Goal: Use online tool/utility

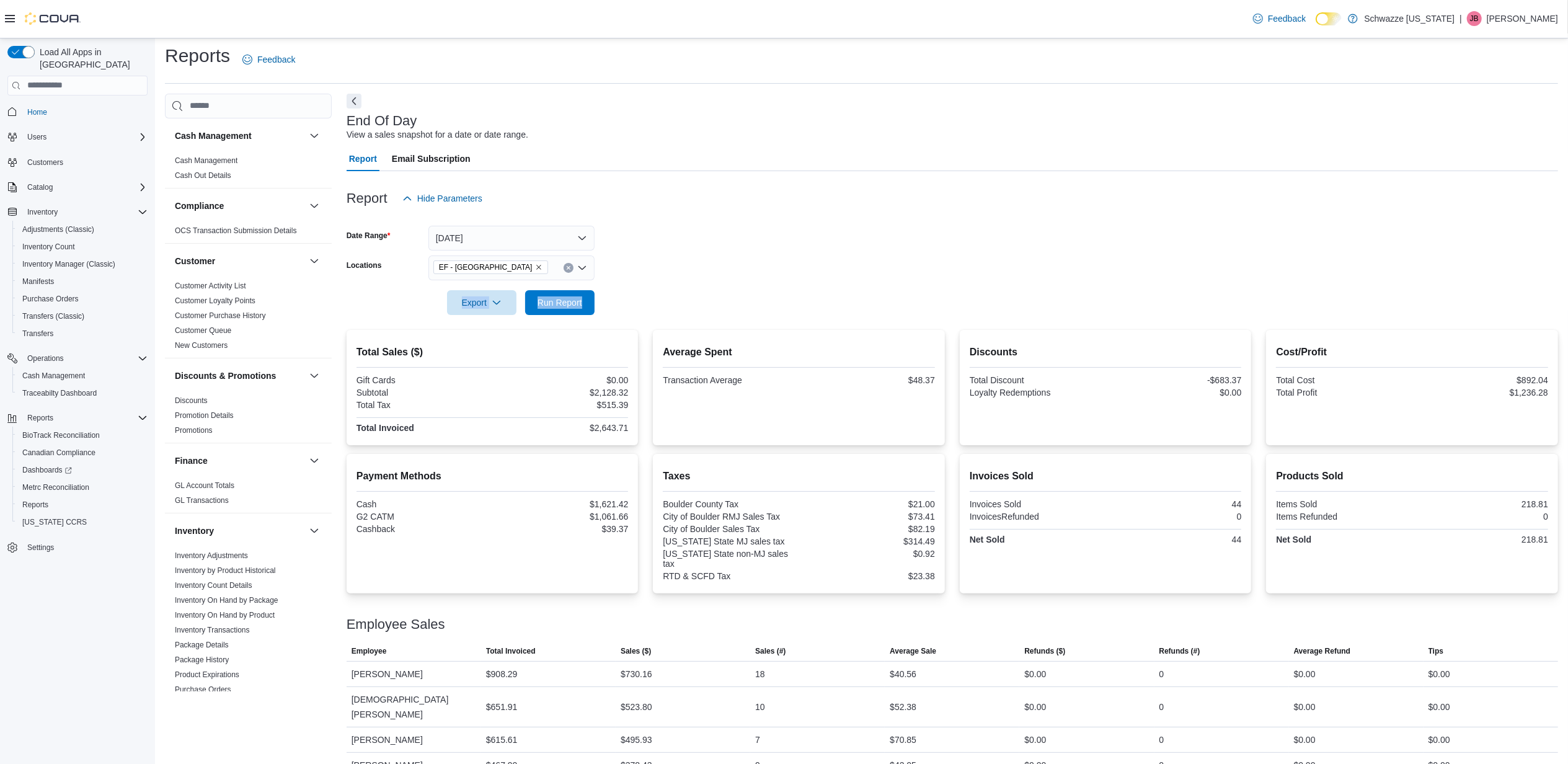
scroll to position [681, 0]
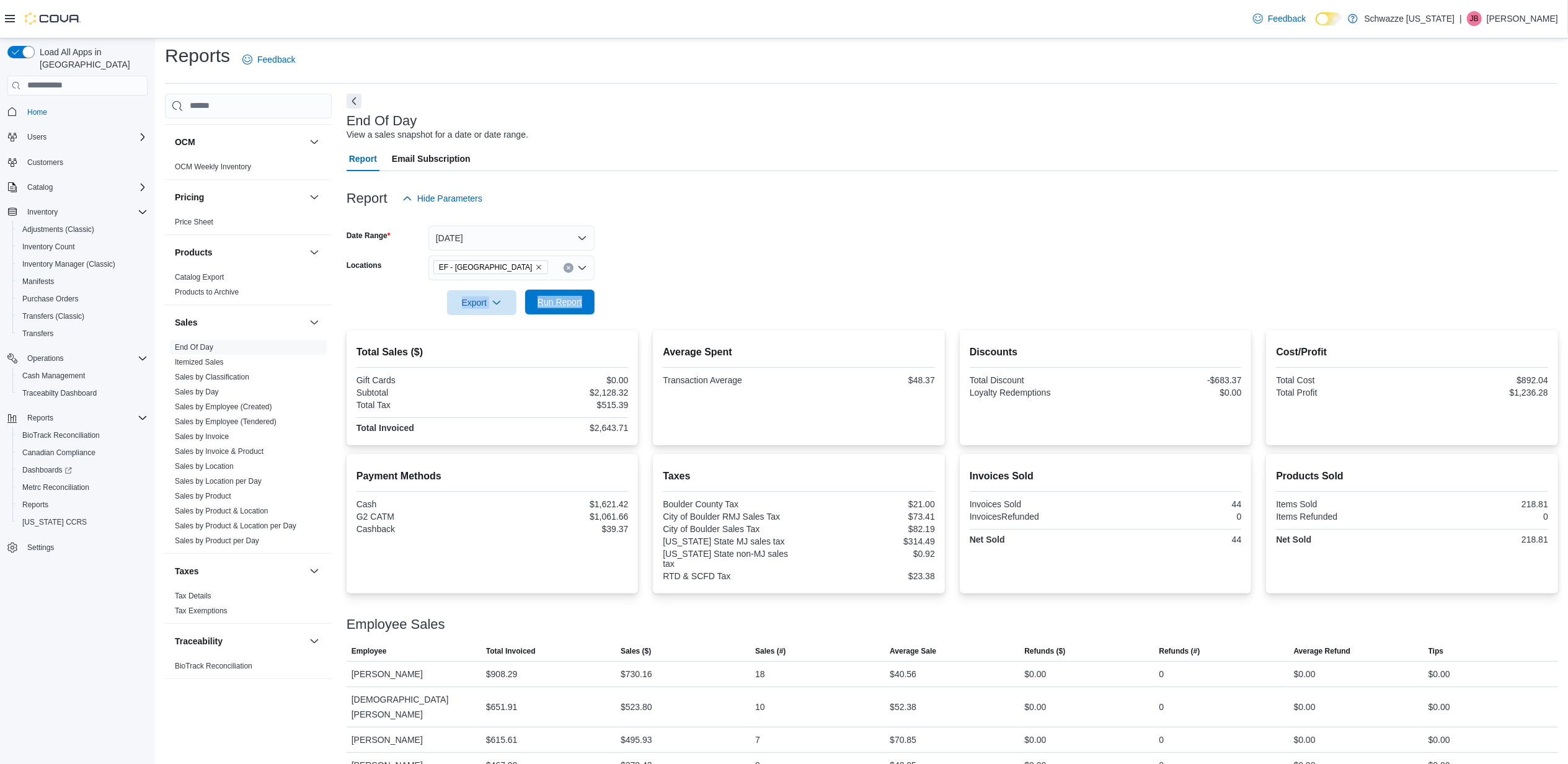
click at [562, 313] on span "Run Report" at bounding box center [560, 302] width 55 height 25
click at [565, 301] on span "Run Report" at bounding box center [560, 302] width 45 height 12
drag, startPoint x: 583, startPoint y: 296, endPoint x: 611, endPoint y: 292, distance: 28.3
click at [582, 293] on span "Run Report" at bounding box center [560, 302] width 55 height 25
click at [536, 295] on span "Run Report" at bounding box center [560, 302] width 55 height 25
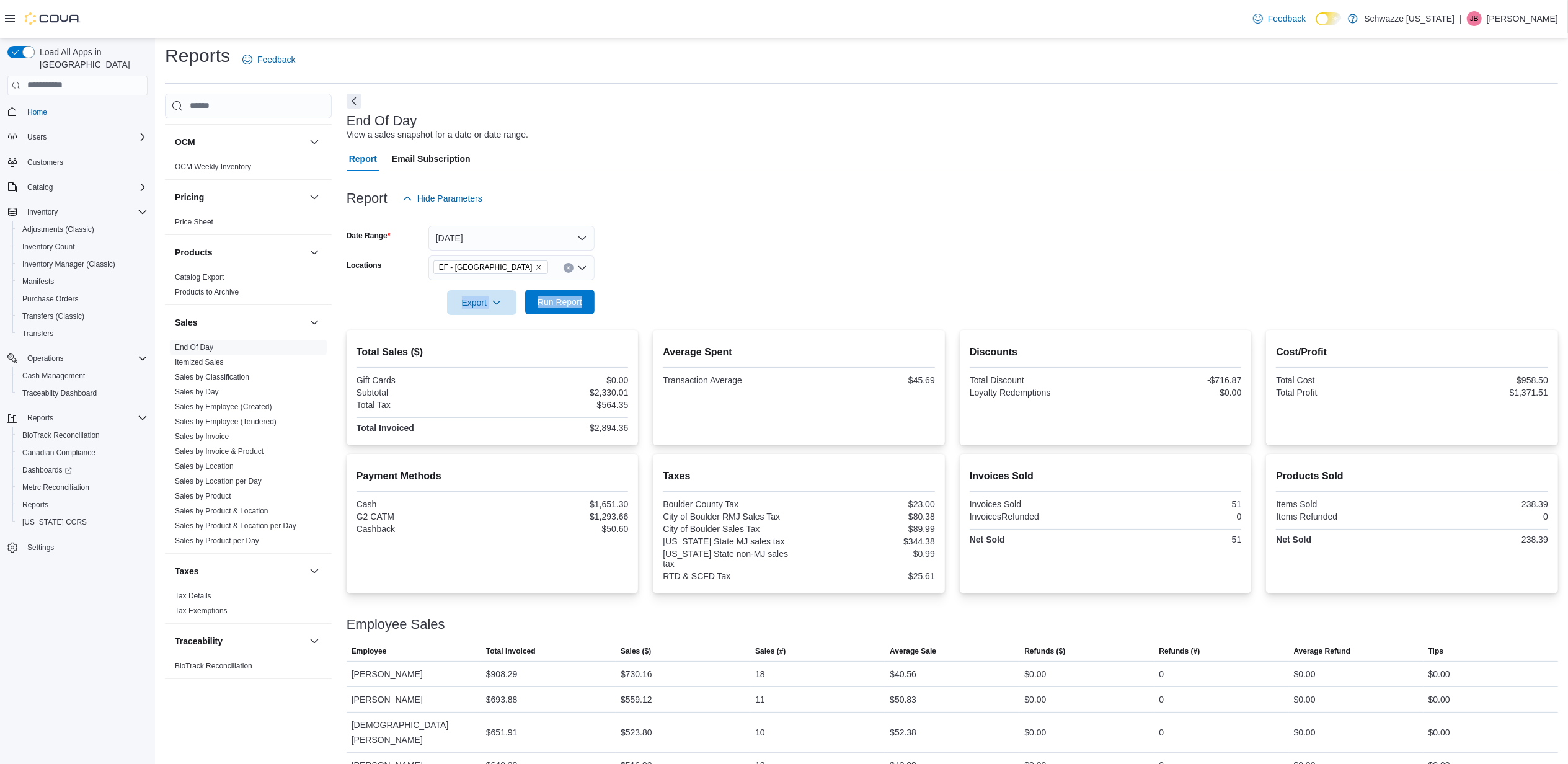
click at [577, 293] on span "Run Report" at bounding box center [560, 302] width 55 height 25
click at [568, 298] on span "Run Report" at bounding box center [560, 302] width 45 height 12
click at [574, 298] on span "Run Report" at bounding box center [560, 302] width 45 height 12
click at [566, 304] on span "Run Report" at bounding box center [560, 302] width 45 height 12
click at [579, 292] on span "Run Report" at bounding box center [560, 302] width 55 height 25
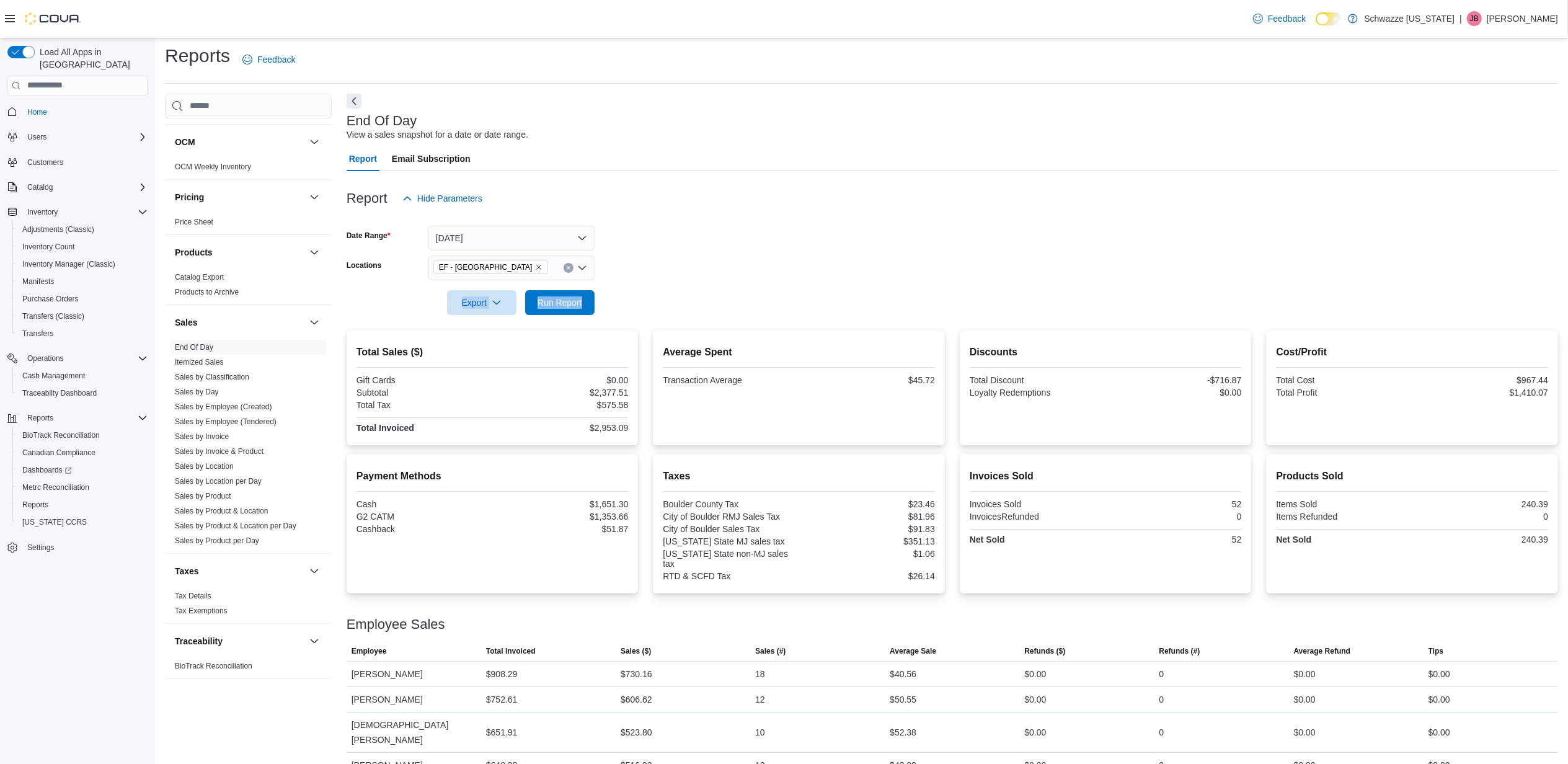
click at [561, 285] on div at bounding box center [952, 285] width 1211 height 10
click at [561, 297] on span "Run Report" at bounding box center [560, 302] width 45 height 12
